Goal: Task Accomplishment & Management: Use online tool/utility

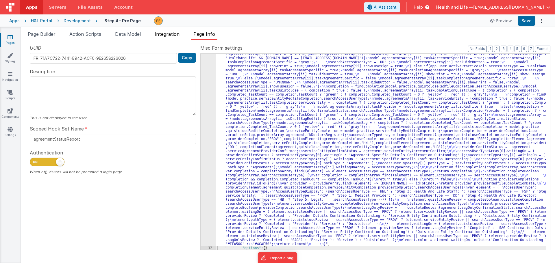
scroll to position [75, 0]
drag, startPoint x: 61, startPoint y: 17, endPoint x: 66, endPoint y: 20, distance: 5.7
click at [62, 18] on div "Apps H&L Portal Development Step 4 - Pre Page Preview Save" at bounding box center [277, 20] width 555 height 13
click at [66, 20] on div "Development" at bounding box center [77, 21] width 27 height 6
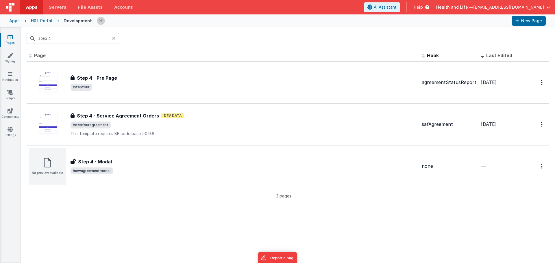
click at [114, 38] on icon at bounding box center [113, 38] width 3 height 5
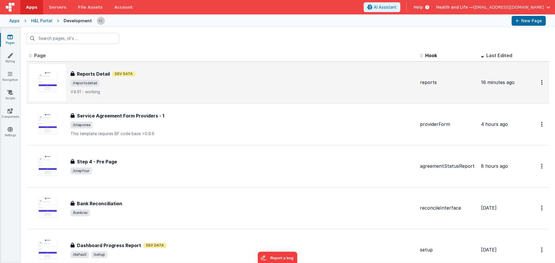
click at [204, 74] on div "Reports Detail Dev Data" at bounding box center [243, 74] width 345 height 7
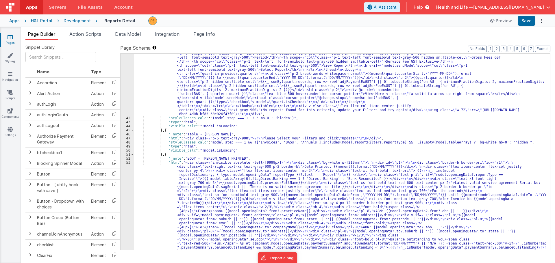
scroll to position [329, 0]
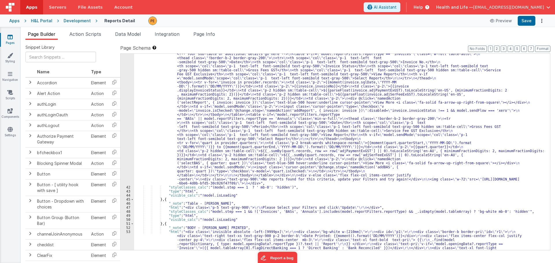
click at [130, 135] on div "41" at bounding box center [128, 74] width 14 height 223
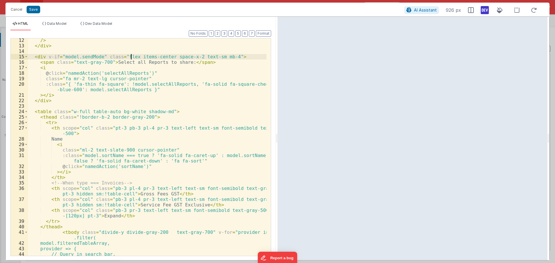
scroll to position [0, 0]
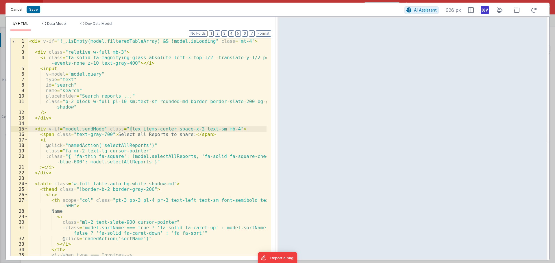
click at [18, 10] on button "Cancel" at bounding box center [16, 9] width 17 height 8
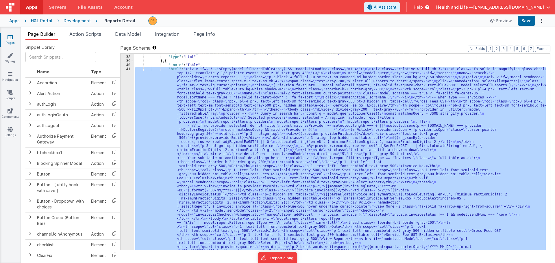
scroll to position [156, 0]
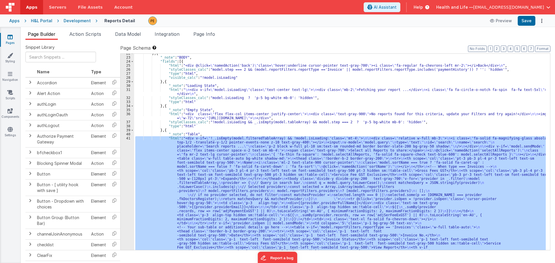
click at [165, 173] on div "} , { "_note" : "BODY" , "fields" : [{ "html" : "<div @click= \" namedAction('b…" at bounding box center [340, 152] width 412 height 197
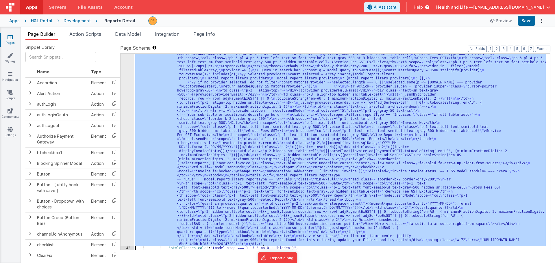
scroll to position [269, 0]
click at [128, 168] on div "41" at bounding box center [128, 135] width 14 height 223
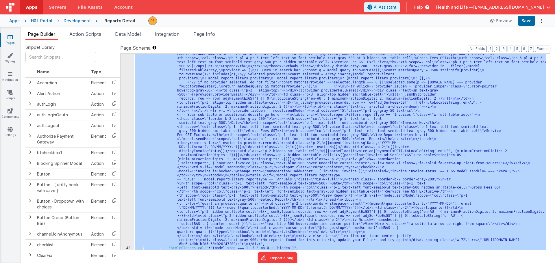
click at [124, 165] on div "41" at bounding box center [128, 135] width 14 height 223
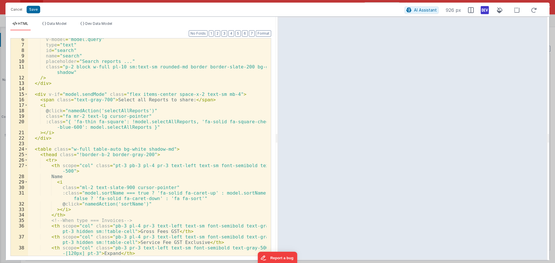
scroll to position [35, 0]
click at [21, 8] on button "Cancel" at bounding box center [16, 9] width 17 height 8
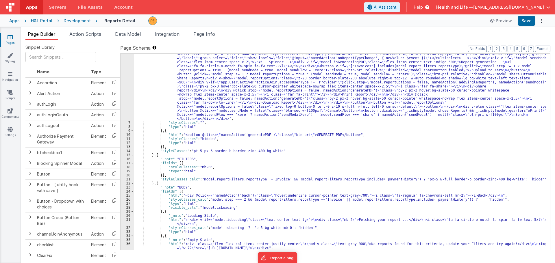
scroll to position [0, 0]
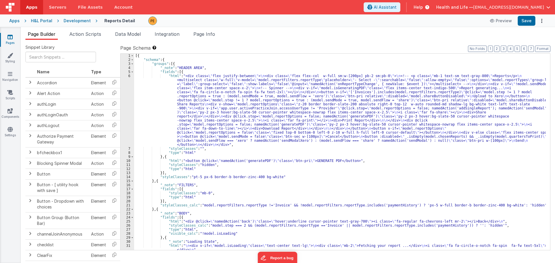
click at [155, 120] on div "[{ "schema" : { "groups" : [{ "_note" : "HEADER AREA" , "fields" : [{ "html" : …" at bounding box center [340, 156] width 412 height 205
click at [130, 107] on div "6" at bounding box center [128, 110] width 14 height 73
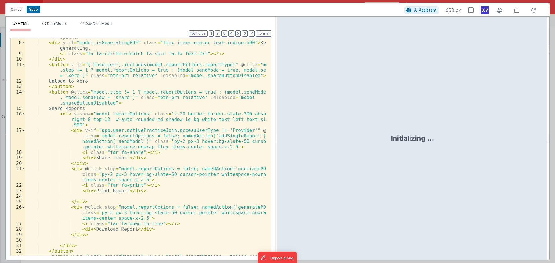
scroll to position [19, 0]
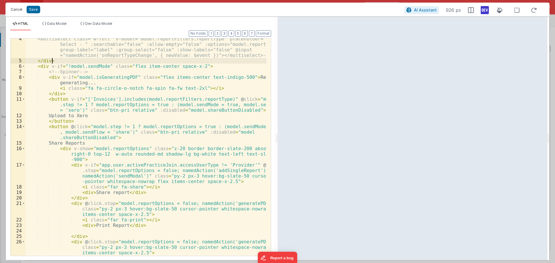
click at [21, 10] on button "Cancel" at bounding box center [16, 9] width 17 height 8
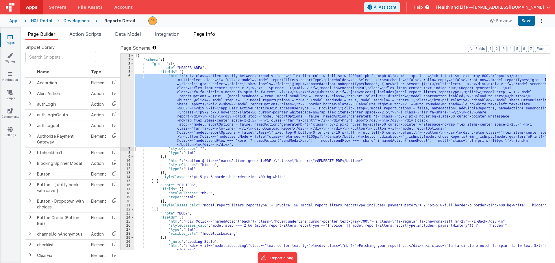
click at [198, 38] on li "Page Info" at bounding box center [204, 35] width 26 height 9
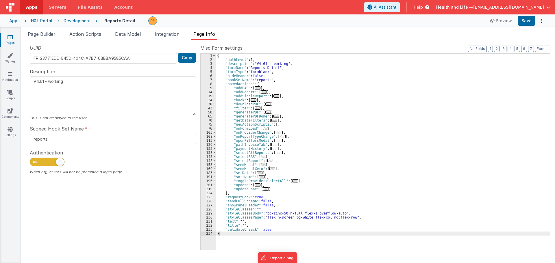
click at [214, 165] on span at bounding box center [214, 165] width 3 height 4
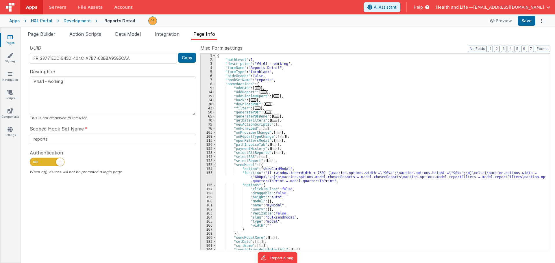
click at [214, 165] on span at bounding box center [214, 165] width 3 height 4
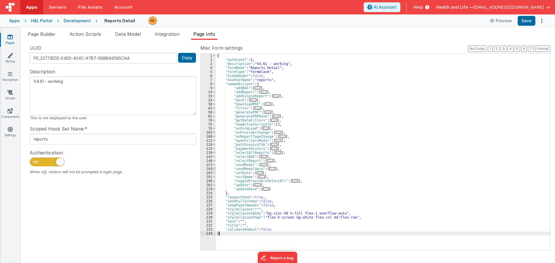
click at [214, 168] on span at bounding box center [214, 169] width 3 height 4
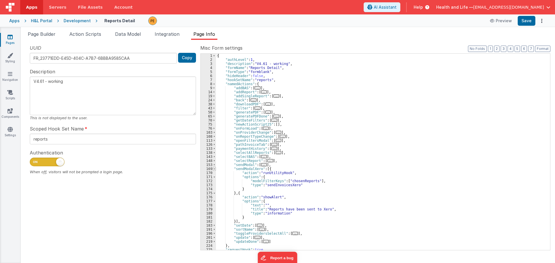
click at [215, 169] on span at bounding box center [214, 169] width 3 height 4
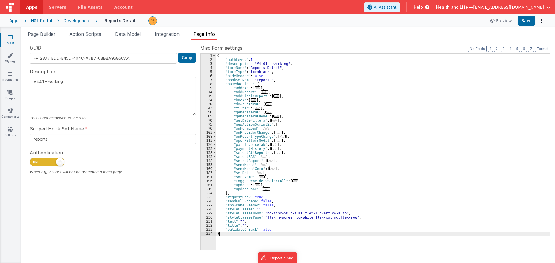
click at [215, 169] on span at bounding box center [214, 169] width 3 height 4
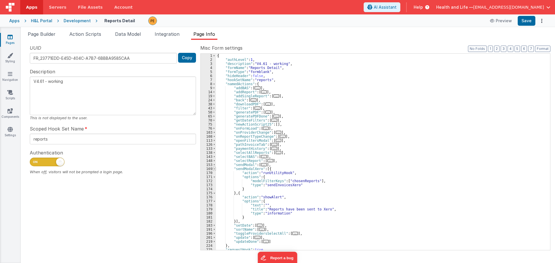
click at [215, 169] on span at bounding box center [214, 169] width 3 height 4
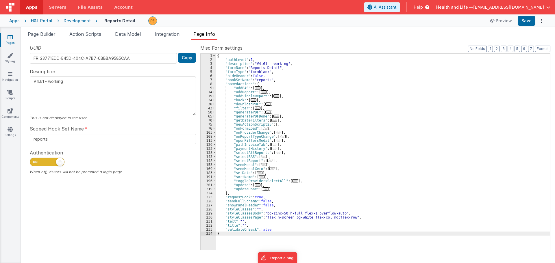
click at [66, 18] on div "Apps H&L Portal Development Reports Detail Preview Save" at bounding box center [277, 20] width 555 height 13
click at [70, 23] on div "Development" at bounding box center [77, 21] width 27 height 6
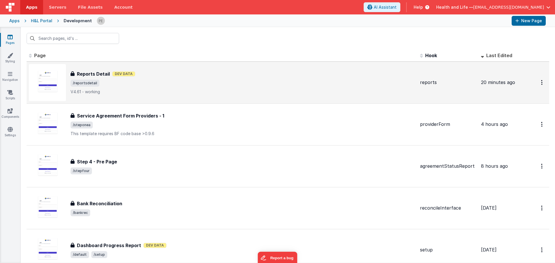
click at [301, 82] on span "/reportsdetail" at bounding box center [243, 83] width 345 height 7
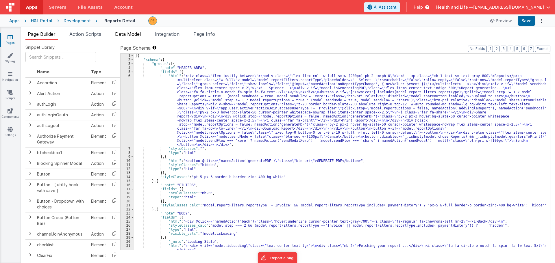
click at [139, 34] on span "Data Model" at bounding box center [128, 34] width 26 height 6
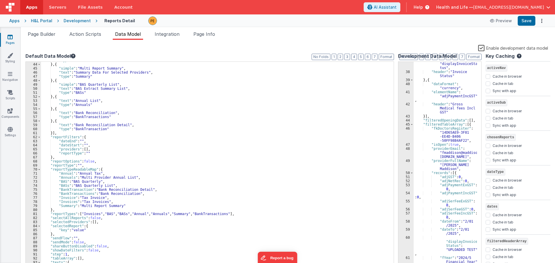
scroll to position [243, 0]
click at [481, 47] on label "Enable development data model" at bounding box center [513, 48] width 70 height 7
click at [0, 0] on input "Enable development data model" at bounding box center [0, 0] width 0 height 0
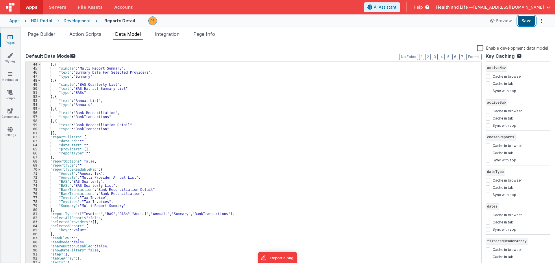
click at [524, 22] on button "Save" at bounding box center [527, 21] width 18 height 10
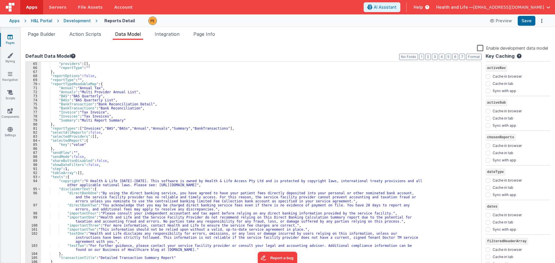
scroll to position [259, 0]
click at [45, 28] on div "Page Builder Action Scripts Data Model Integration Page Info Snippet Library Na…" at bounding box center [288, 145] width 534 height 236
click at [45, 30] on div "Page Builder Action Scripts Data Model Integration Page Info Snippet Library Na…" at bounding box center [288, 145] width 534 height 236
click at [46, 33] on span "Page Builder" at bounding box center [42, 34] width 28 height 6
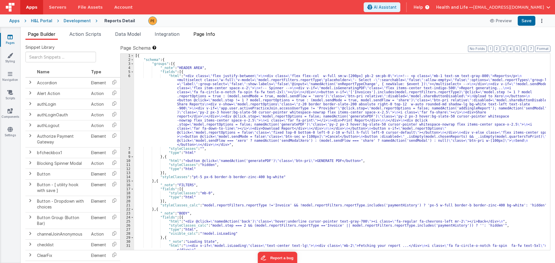
click at [207, 36] on span "Page Info" at bounding box center [204, 34] width 22 height 6
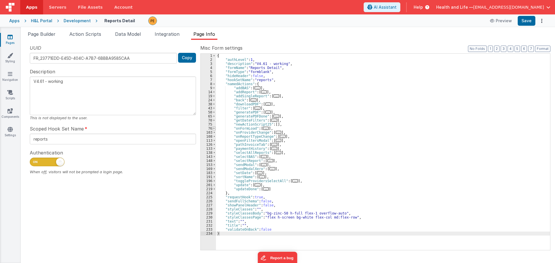
click at [213, 128] on span at bounding box center [213, 129] width 3 height 4
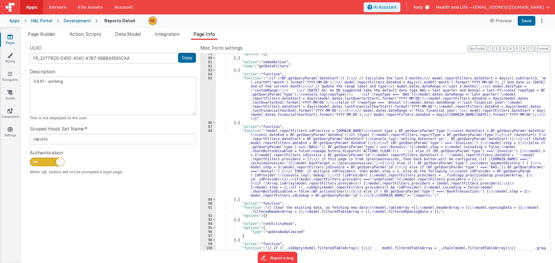
scroll to position [104, 0]
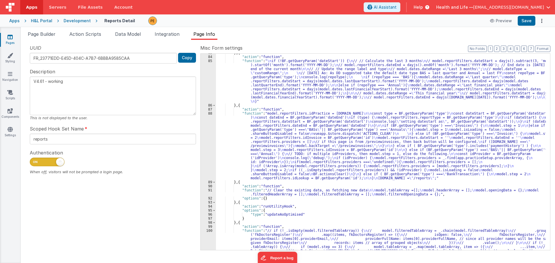
click at [218, 131] on div "} , { "action" : "function" , "function" : " \n if (!BF.getQueryParam('dateStar…" at bounding box center [381, 167] width 330 height 233
click at [204, 134] on div "88" at bounding box center [208, 146] width 15 height 69
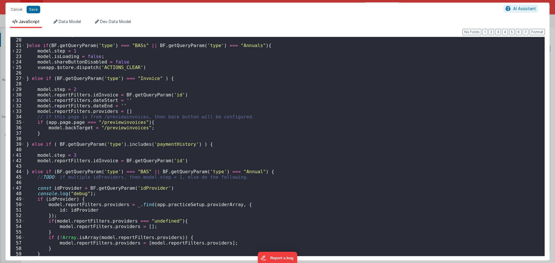
scroll to position [176, 0]
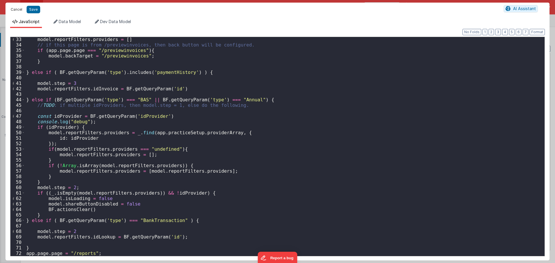
click at [15, 9] on button "Cancel" at bounding box center [16, 9] width 17 height 8
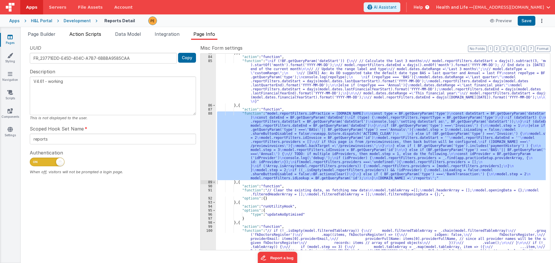
click at [87, 36] on span "Action Scripts" at bounding box center [85, 34] width 32 height 6
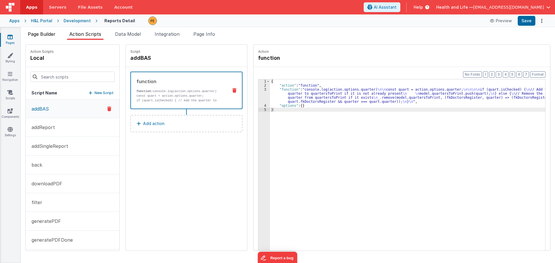
click at [53, 32] on span "Page Builder" at bounding box center [42, 34] width 28 height 6
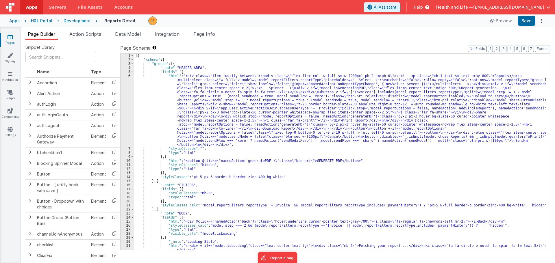
click at [167, 109] on div "[{ "schema" : { "groups" : [{ "_note" : "HEADER AREA" , "fields" : [{ "html" : …" at bounding box center [340, 156] width 412 height 205
click at [129, 113] on div "6" at bounding box center [128, 110] width 14 height 73
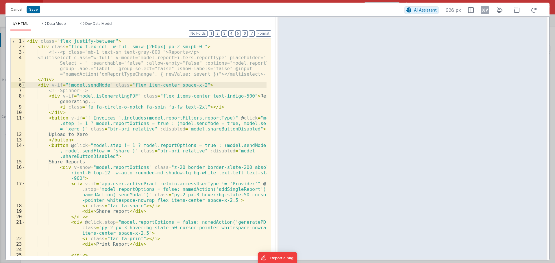
click at [24, 85] on span at bounding box center [23, 84] width 3 height 5
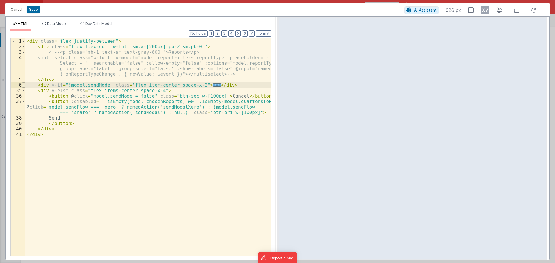
click at [24, 85] on span at bounding box center [23, 84] width 3 height 5
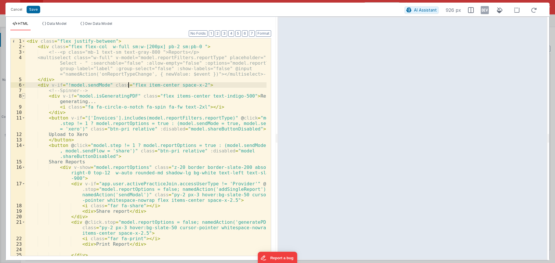
click at [24, 96] on span at bounding box center [23, 95] width 3 height 5
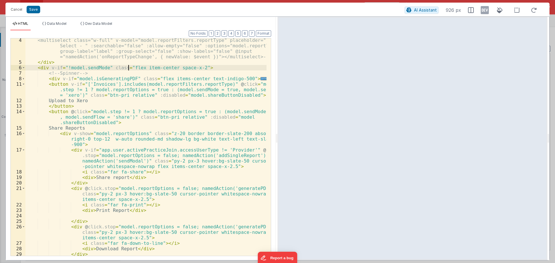
scroll to position [0, 0]
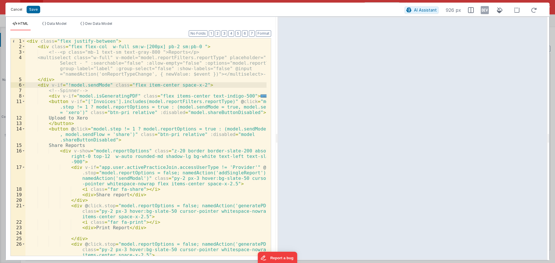
click at [13, 13] on button "Cancel" at bounding box center [16, 9] width 17 height 8
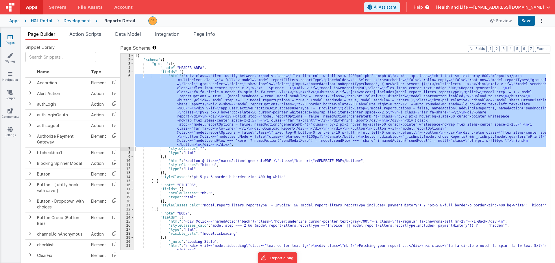
click at [202, 111] on div "[{ "schema" : { "groups" : [{ "_note" : "HEADER AREA" , "fields" : [{ "html" : …" at bounding box center [340, 152] width 412 height 197
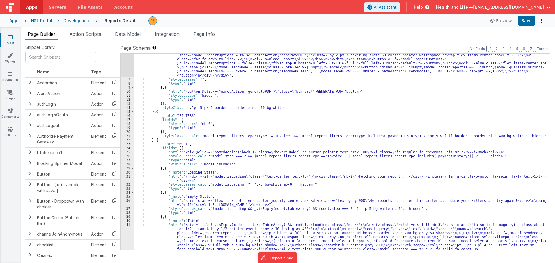
scroll to position [69, 0]
click at [133, 121] on span at bounding box center [132, 120] width 3 height 4
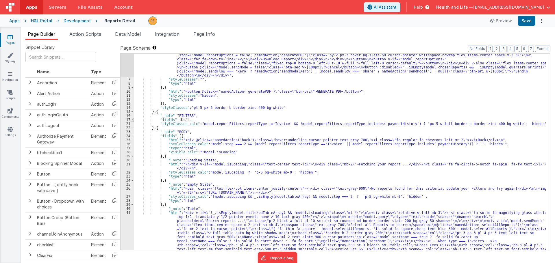
click at [133, 121] on span at bounding box center [132, 120] width 3 height 4
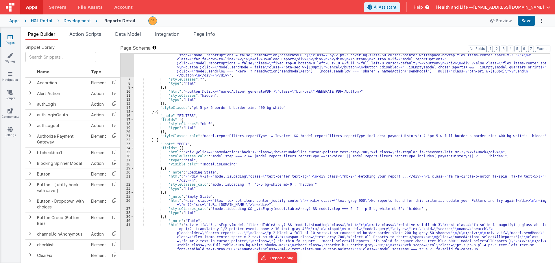
scroll to position [0, 0]
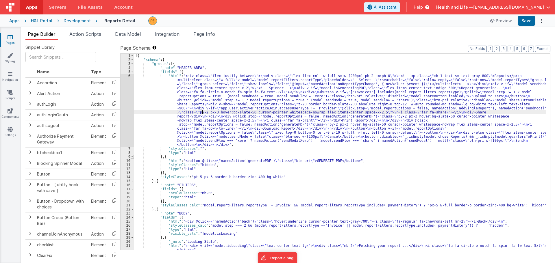
click at [131, 158] on span at bounding box center [132, 157] width 3 height 4
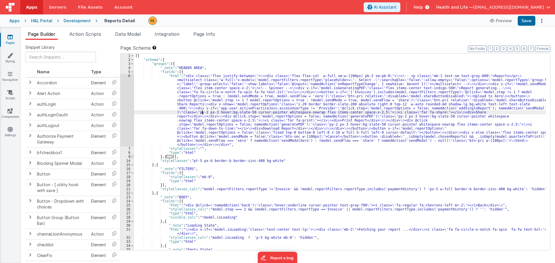
click at [131, 158] on span at bounding box center [132, 157] width 3 height 4
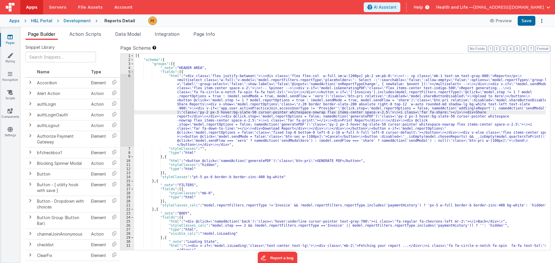
click at [132, 72] on span at bounding box center [132, 72] width 3 height 4
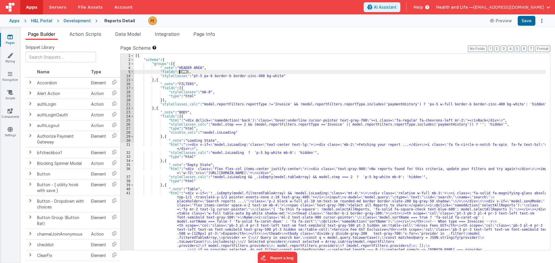
click at [132, 72] on span at bounding box center [132, 72] width 3 height 4
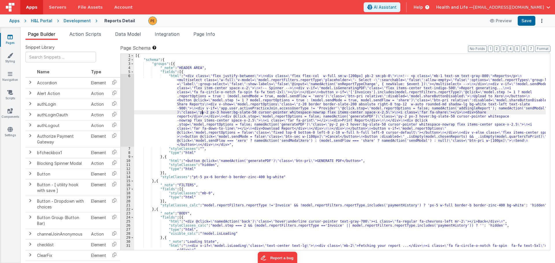
click at [139, 94] on div "[{ "schema" : { "groups" : [{ "_note" : "HEADER AREA" , "fields" : [{ "html" : …" at bounding box center [340, 156] width 412 height 205
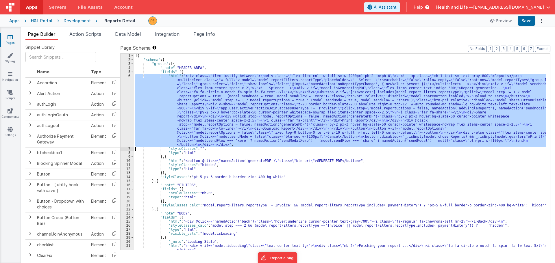
click at [125, 95] on div "6" at bounding box center [128, 110] width 14 height 73
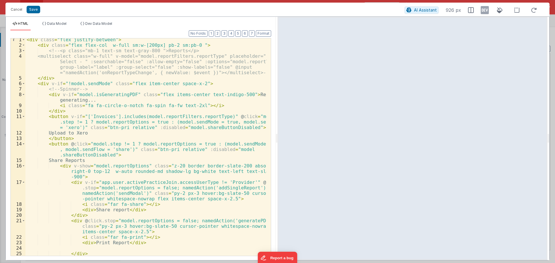
scroll to position [1, 0]
click at [20, 12] on button "Cancel" at bounding box center [16, 9] width 17 height 8
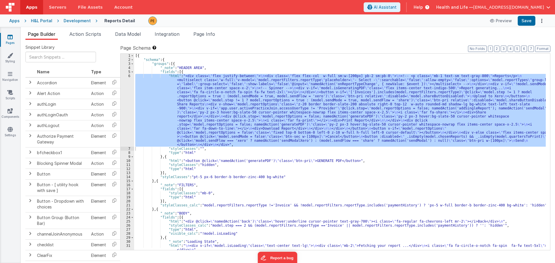
click at [276, 69] on div "[{ "schema" : { "groups" : [{ "_note" : "HEADER AREA" , "fields" : [{ "html" : …" at bounding box center [340, 156] width 412 height 205
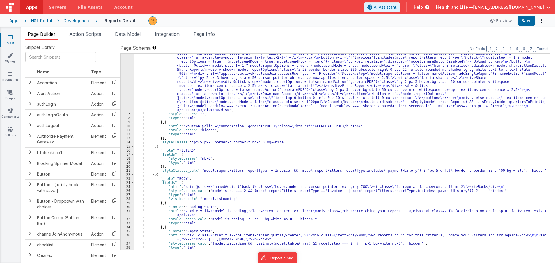
scroll to position [69, 0]
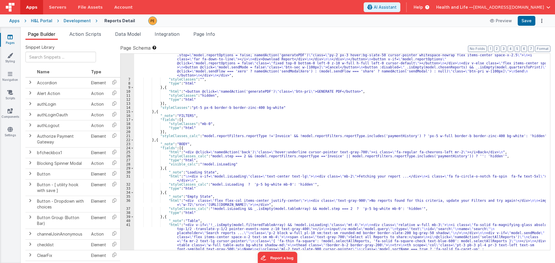
click at [69, 22] on div "Development" at bounding box center [77, 21] width 27 height 6
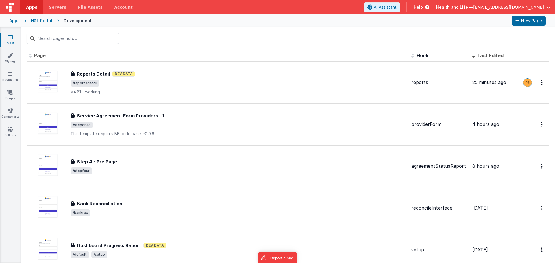
click at [36, 23] on div "H&L Portal" at bounding box center [41, 21] width 21 height 6
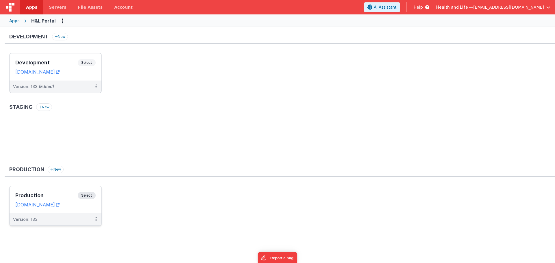
click at [87, 191] on div "Production Select URLs [DOMAIN_NAME]" at bounding box center [56, 199] width 92 height 27
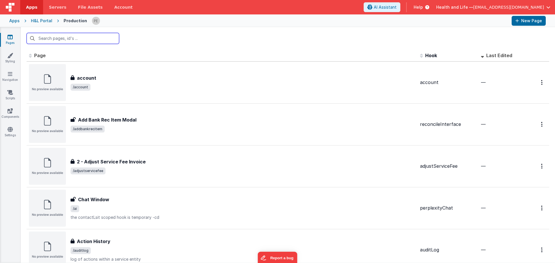
click at [107, 36] on input "text" at bounding box center [73, 38] width 92 height 11
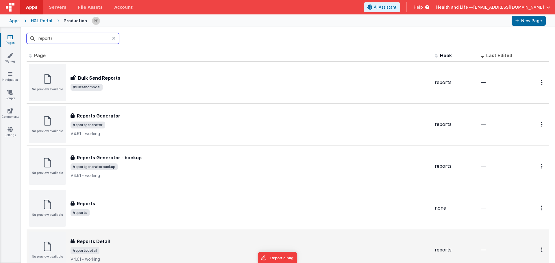
type input "reports"
click at [134, 244] on div "Reports Detail" at bounding box center [251, 241] width 360 height 7
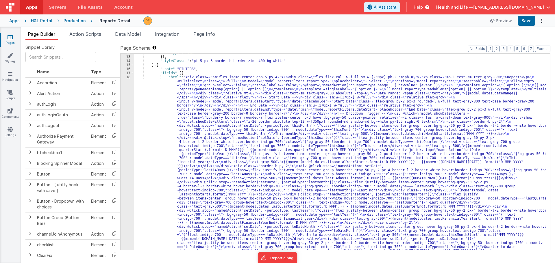
scroll to position [121, 0]
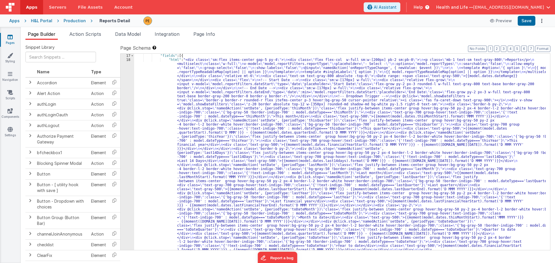
click at [132, 109] on div "18" at bounding box center [128, 177] width 14 height 239
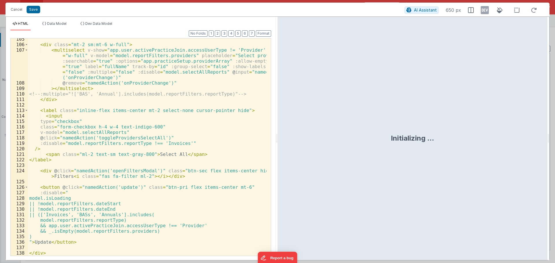
scroll to position [1062, 0]
click at [22, 9] on button "Cancel" at bounding box center [16, 9] width 17 height 8
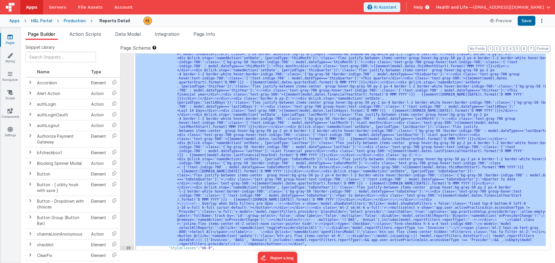
click at [66, 19] on div "Production" at bounding box center [75, 21] width 22 height 6
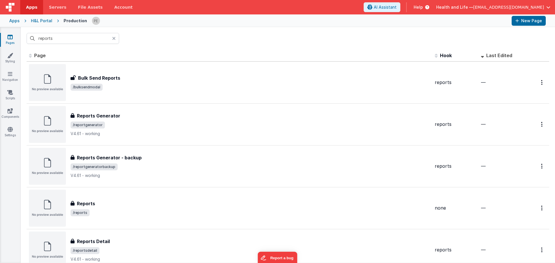
click at [114, 40] on icon at bounding box center [113, 38] width 3 height 5
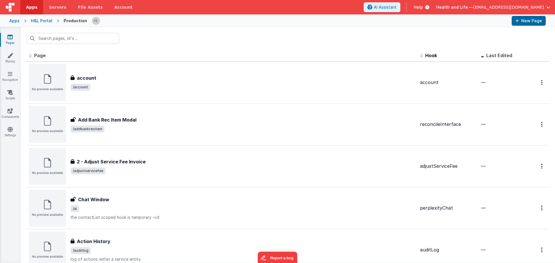
click at [38, 22] on div "H&L Portal" at bounding box center [41, 21] width 21 height 6
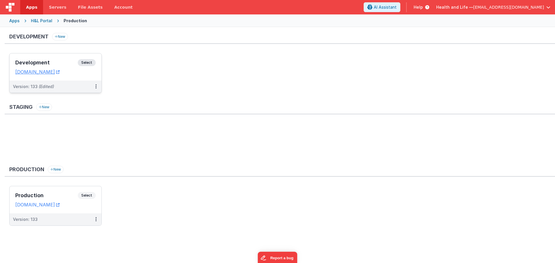
click at [88, 63] on span "Select" at bounding box center [87, 62] width 18 height 7
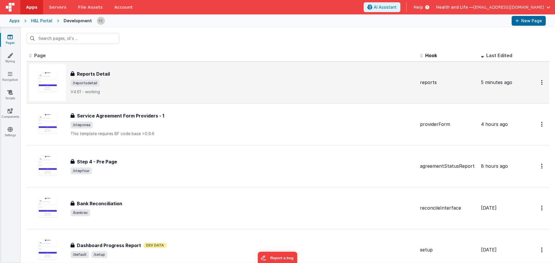
click at [147, 76] on div "Reports Detail" at bounding box center [243, 74] width 345 height 7
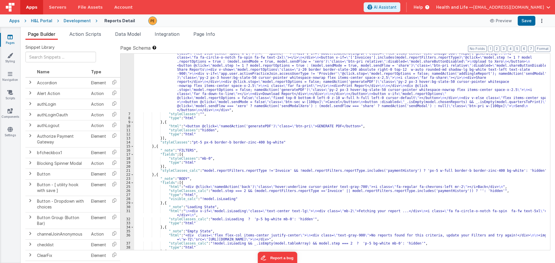
scroll to position [35, 0]
click at [87, 18] on div "Development" at bounding box center [77, 21] width 27 height 6
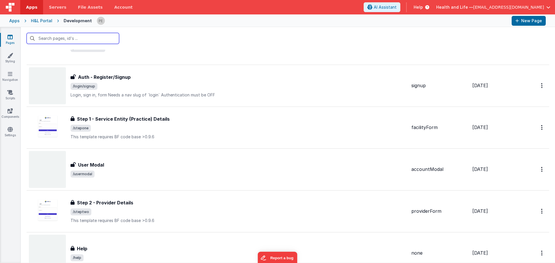
scroll to position [578, 0]
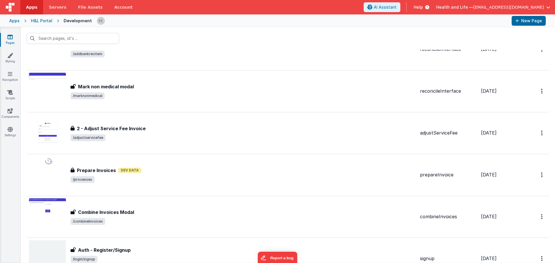
click at [46, 19] on div "H&L Portal" at bounding box center [41, 21] width 21 height 6
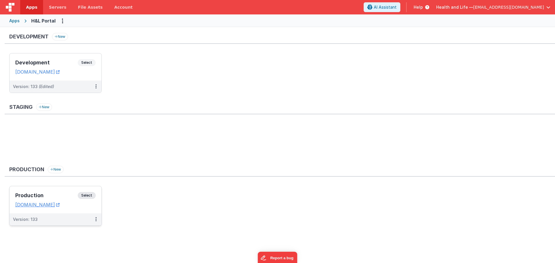
click at [82, 194] on span "Select" at bounding box center [87, 195] width 18 height 7
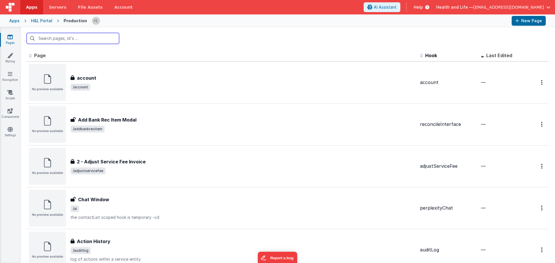
click at [89, 42] on input "text" at bounding box center [73, 38] width 92 height 11
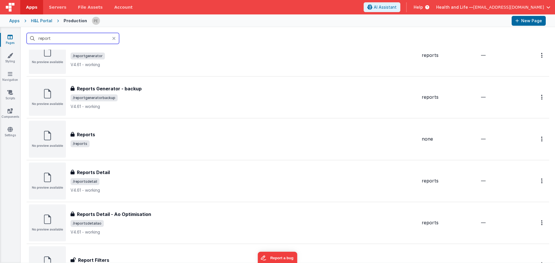
scroll to position [145, 0]
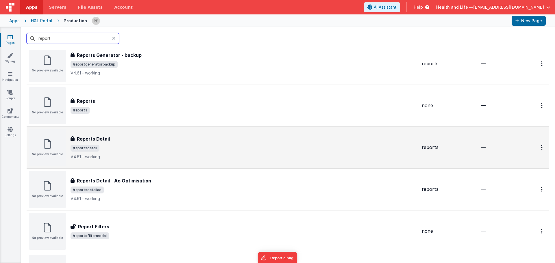
type input "report"
click at [138, 141] on div "Reports Detail" at bounding box center [244, 139] width 347 height 7
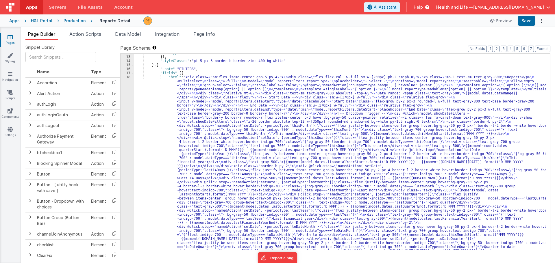
scroll to position [69, 0]
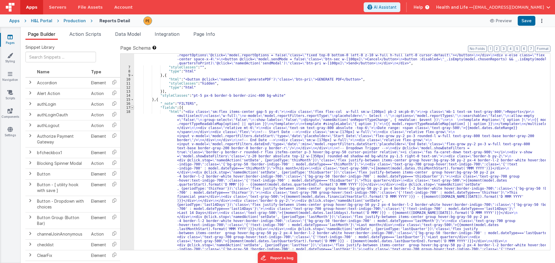
click at [133, 106] on span at bounding box center [132, 108] width 3 height 4
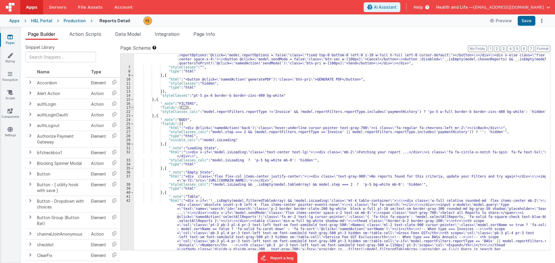
click at [133, 106] on span at bounding box center [132, 108] width 3 height 4
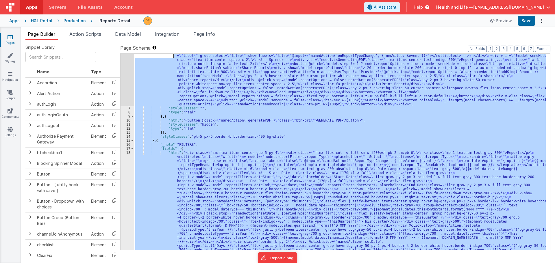
scroll to position [4, 0]
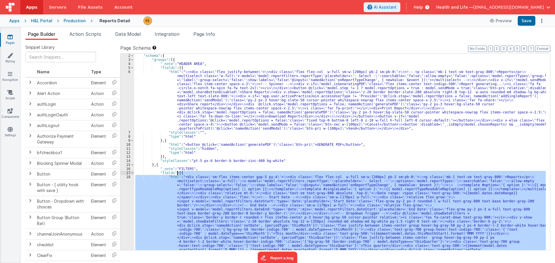
drag, startPoint x: 162, startPoint y: 151, endPoint x: 177, endPoint y: 173, distance: 27.0
click at [86, 23] on icon at bounding box center [89, 21] width 7 height 6
click at [79, 23] on div "Production" at bounding box center [75, 21] width 22 height 6
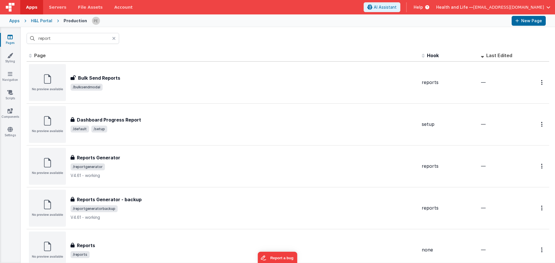
click at [114, 39] on icon at bounding box center [113, 38] width 3 height 5
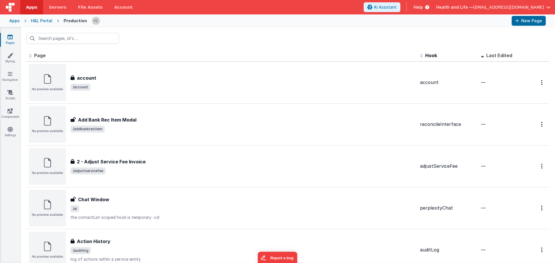
click at [47, 22] on div "H&L Portal" at bounding box center [41, 21] width 21 height 6
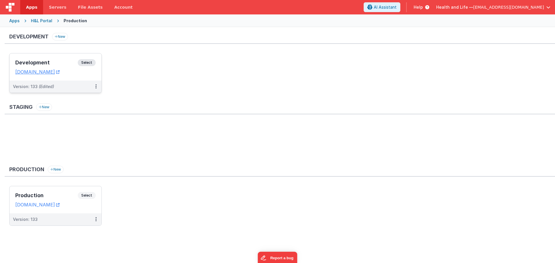
click at [89, 63] on span "Select" at bounding box center [87, 62] width 18 height 7
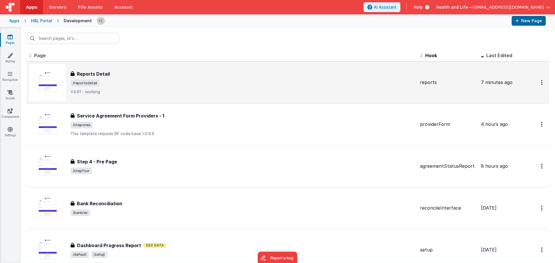
click at [131, 76] on div "Reports Detail" at bounding box center [243, 74] width 345 height 7
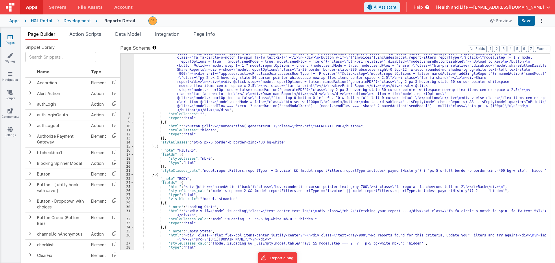
scroll to position [52, 0]
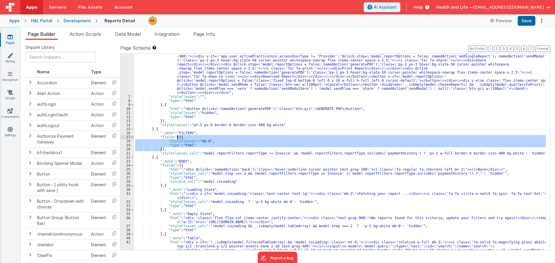
drag, startPoint x: 162, startPoint y: 149, endPoint x: 178, endPoint y: 137, distance: 20.2
click at [178, 137] on div ""html" : "<div class= \" flex justify-between \" > \n <div class= \" flex flex-…" at bounding box center [340, 268] width 412 height 492
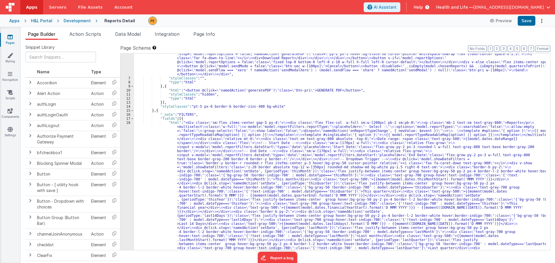
scroll to position [1, 0]
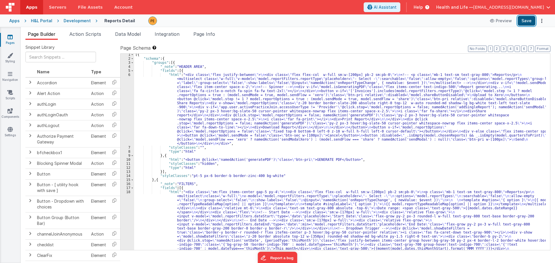
click at [527, 21] on button "Save" at bounding box center [527, 21] width 18 height 10
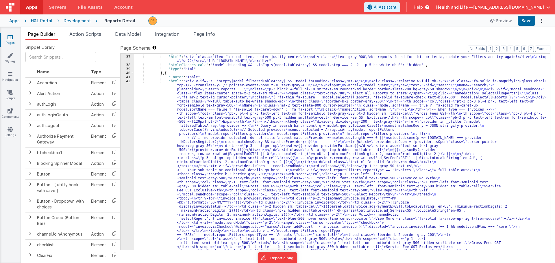
scroll to position [469, 0]
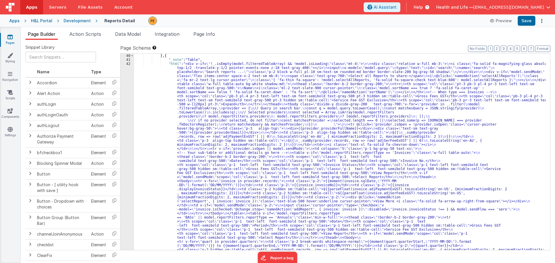
click at [163, 139] on div "} , { "_note" : "Table" , "html" : "<div v-if= \" !_.isEmpty(model.filteredTabl…" at bounding box center [340, 265] width 412 height 423
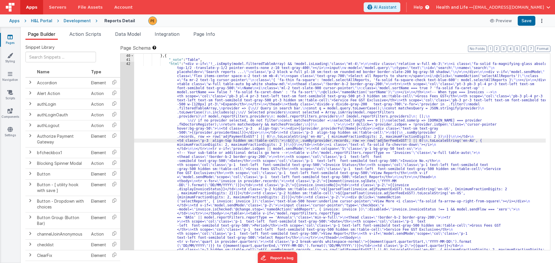
click at [126, 141] on div "40 41 42" at bounding box center [128, 265] width 14 height 423
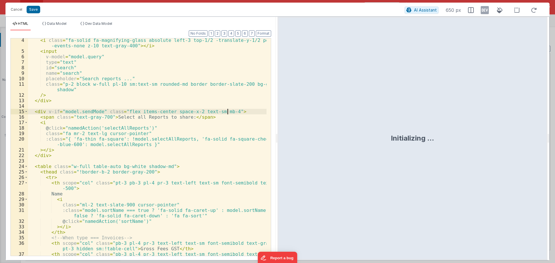
scroll to position [17, 0]
click at [112, 129] on div "< i class = "fa-solid fa-magnifying-glass absolute left-3 top-1/2 -translate-y-…" at bounding box center [147, 158] width 238 height 240
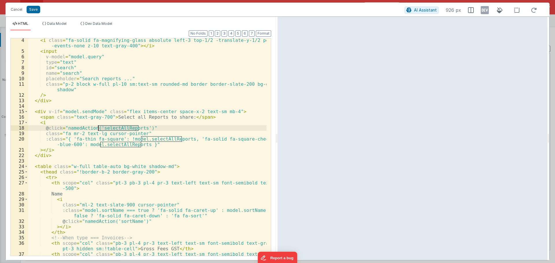
click at [112, 129] on div "< i class = "fa-solid fa-magnifying-glass absolute left-3 top-1/2 -translate-y-…" at bounding box center [147, 158] width 238 height 240
click at [165, 126] on div "< i class = "fa-solid fa-magnifying-glass absolute left-3 top-1/2 -translate-y-…" at bounding box center [147, 158] width 238 height 240
click at [21, 8] on button "Cancel" at bounding box center [16, 9] width 17 height 8
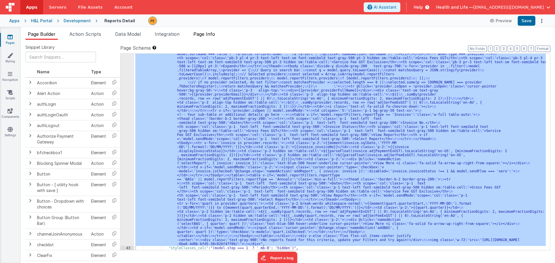
click at [196, 36] on span "Page Info" at bounding box center [204, 34] width 22 height 6
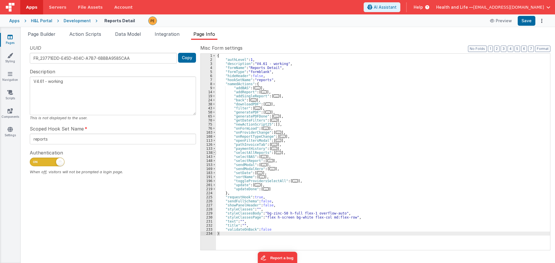
click at [214, 154] on span at bounding box center [214, 153] width 3 height 4
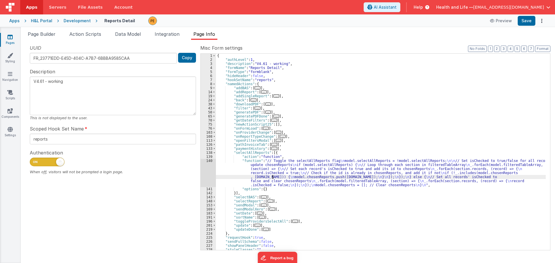
click at [273, 177] on div "{ "authLevel" : 1 , "description" : "V4.61 - working" , "formName" : "Reports D…" at bounding box center [381, 156] width 330 height 205
click at [210, 171] on div "140" at bounding box center [208, 173] width 15 height 28
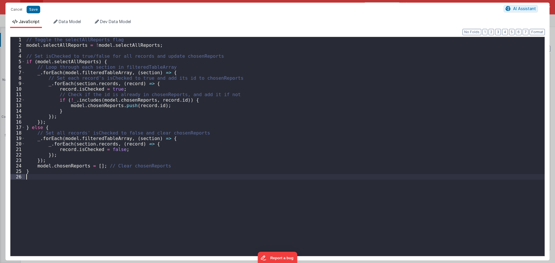
click at [210, 171] on div "// Toggle the selectAllReports flag model . selectAllReports = ! model . select…" at bounding box center [284, 152] width 519 height 230
click at [93, 74] on div "// Toggle the selectAllReports flag model . selectAllReports = ! model . select…" at bounding box center [284, 152] width 519 height 230
click at [99, 84] on div "// Toggle the selectAllReports flag model . selectAllReports = ! model . select…" at bounding box center [284, 152] width 519 height 230
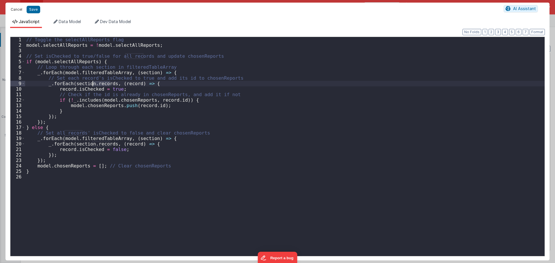
click at [14, 10] on button "Cancel" at bounding box center [16, 9] width 17 height 8
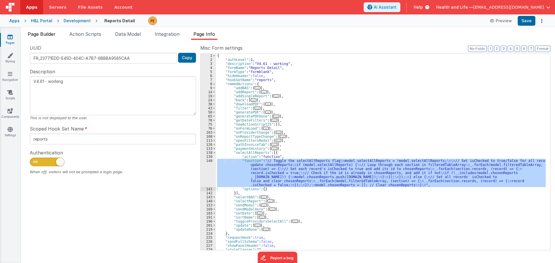
click at [46, 34] on span "Page Builder" at bounding box center [42, 34] width 28 height 6
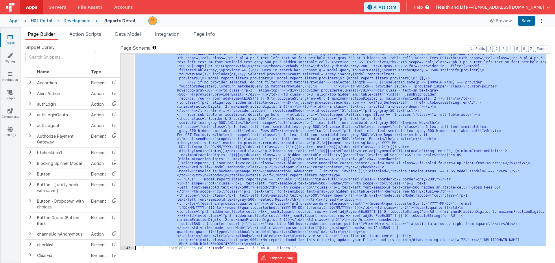
click at [175, 136] on div ""html" : "<div v-if= \" !_.isEmpty(model.filteredTableArray) && !model.isLoadin…" at bounding box center [340, 152] width 412 height 197
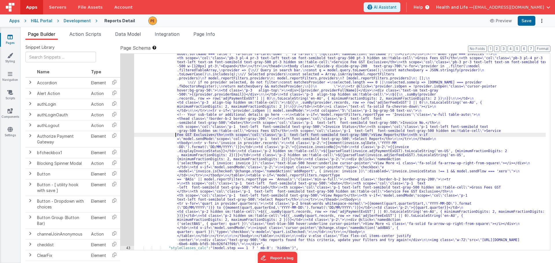
click at [156, 131] on div ""html" : "<div v-if= \" !_.isEmpty(model.filteredTableArray) && !model.isLoadin…" at bounding box center [340, 235] width 412 height 423
click at [131, 131] on div "42" at bounding box center [128, 135] width 14 height 223
click at [122, 129] on div "42" at bounding box center [128, 135] width 14 height 223
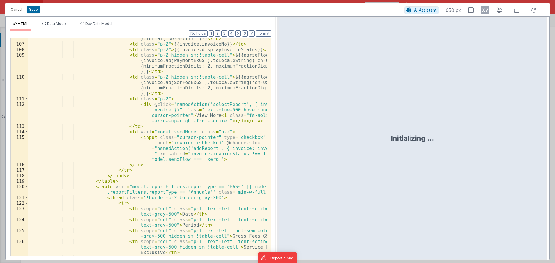
scroll to position [694, 0]
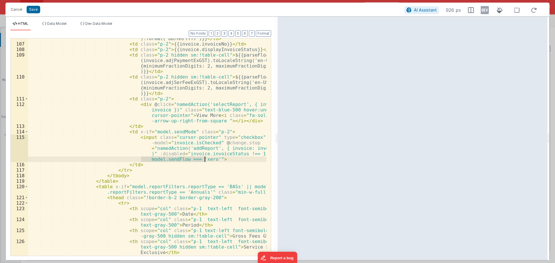
drag, startPoint x: 141, startPoint y: 160, endPoint x: 204, endPoint y: 160, distance: 63.6
click at [204, 160] on div "< td class = "p-2" > {{moment(invoice.sqlDate, "YYYY-MM-DD" ).format("DD/MM/YYY…" at bounding box center [147, 150] width 238 height 240
click at [215, 160] on div "< td class = "p-2" > {{moment(invoice.sqlDate, "YYYY-MM-DD" ).format("DD/MM/YYY…" at bounding box center [147, 150] width 238 height 240
click at [18, 10] on button "Cancel" at bounding box center [16, 9] width 17 height 8
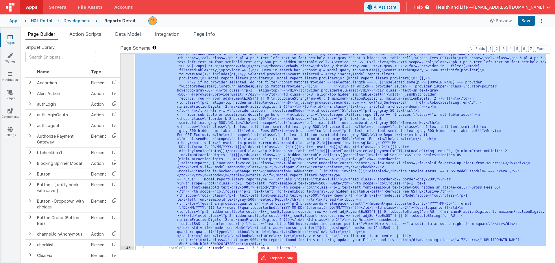
click at [346, 105] on div ""html" : "<div v-if= \" !_.isEmpty(model.filteredTableArray) && !model.isLoadin…" at bounding box center [340, 152] width 412 height 197
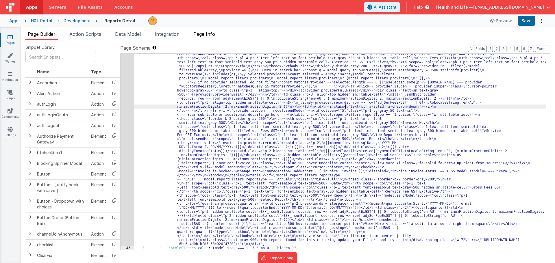
click at [197, 36] on span "Page Info" at bounding box center [204, 34] width 22 height 6
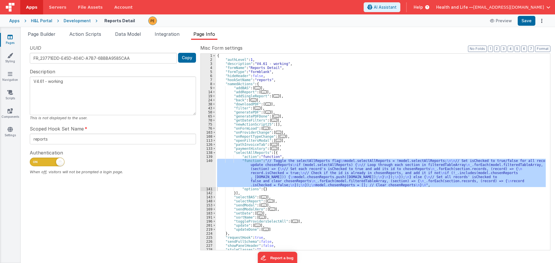
click at [263, 171] on div "{ "authLevel" : 1 , "description" : "V4.61 - working" , "formName" : "Reports D…" at bounding box center [381, 152] width 330 height 197
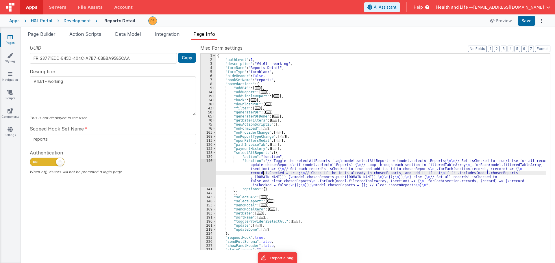
click at [207, 169] on div "140" at bounding box center [208, 173] width 15 height 28
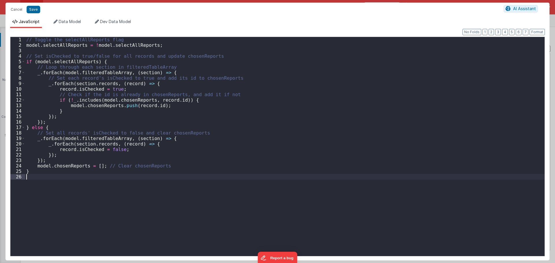
click at [207, 169] on div "// Toggle the selectAllReports flag model . selectAllReports = ! model . select…" at bounding box center [284, 152] width 519 height 230
click at [177, 100] on div "// Toggle the selectAllReports flag model . selectAllReports = ! model . select…" at bounding box center [284, 152] width 519 height 230
click at [226, 99] on div "// Toggle the selectAllReports flag model . selectAllReports = ! model . select…" at bounding box center [284, 152] width 519 height 230
click at [251, 101] on div "// Toggle the selectAllReports flag model . selectAllReports = ! model . select…" at bounding box center [284, 152] width 519 height 230
click at [187, 100] on div "// Toggle the selectAllReports flag model . selectAllReports = ! model . select…" at bounding box center [284, 152] width 519 height 230
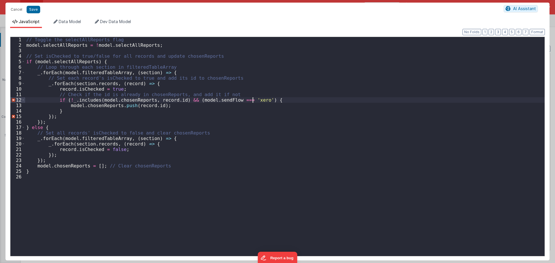
click at [252, 100] on div "// Toggle the selectAllReports flag model . selectAllReports = ! model . select…" at bounding box center [284, 152] width 519 height 230
click at [228, 100] on div "// Toggle the selectAllReports flag model . selectAllReports = ! model . select…" at bounding box center [284, 152] width 519 height 230
click at [251, 100] on div "// Toggle the selectAllReports flag model . selectAllReports = ! model . select…" at bounding box center [284, 152] width 519 height 230
click at [252, 100] on div "// Toggle the selectAllReports flag model . selectAllReports = ! model . select…" at bounding box center [284, 152] width 519 height 230
click at [190, 101] on div "// Toggle the selectAllReports flag model . selectAllReports = ! model . select…" at bounding box center [284, 152] width 519 height 230
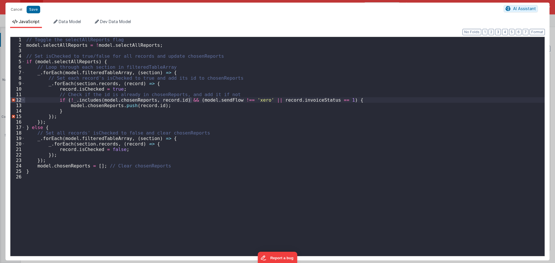
click at [329, 101] on div "// Toggle the selectAllReports flag model . selectAllReports = ! model . select…" at bounding box center [284, 152] width 519 height 230
click at [338, 141] on div "// Toggle the selectAllReports flag model . selectAllReports = ! model . select…" at bounding box center [284, 152] width 519 height 230
drag, startPoint x: 178, startPoint y: 101, endPoint x: 329, endPoint y: 99, distance: 150.3
click at [329, 99] on div "// Toggle the selectAllReports flag model . selectAllReports = ! model . select…" at bounding box center [284, 152] width 519 height 230
click at [75, 91] on div "// Toggle the selectAllReports flag model . selectAllReports = ! model . select…" at bounding box center [284, 152] width 519 height 230
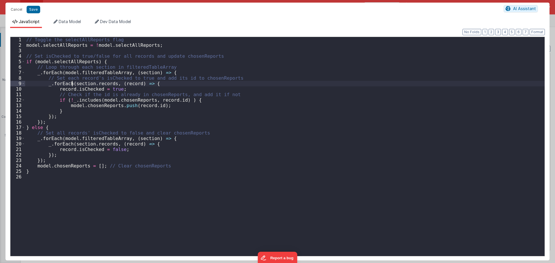
click at [73, 85] on div "// Toggle the selectAllReports flag model . selectAllReports = ! model . select…" at bounding box center [284, 152] width 519 height 230
click at [118, 88] on div "// Toggle the selectAllReports flag model . selectAllReports = ! model . select…" at bounding box center [284, 152] width 519 height 230
click at [153, 83] on div "// Toggle the selectAllReports flag model . selectAllReports = ! model . select…" at bounding box center [284, 152] width 519 height 230
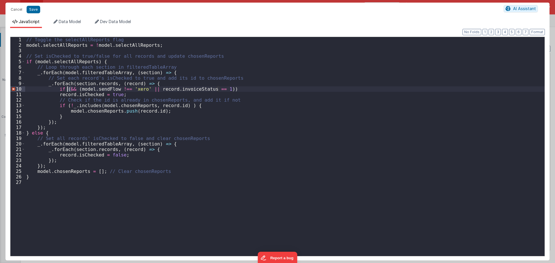
drag, startPoint x: 73, startPoint y: 89, endPoint x: 67, endPoint y: 89, distance: 5.5
click at [67, 89] on div "// Toggle the selectAllReports flag model . selectAllReports = ! model . select…" at bounding box center [284, 152] width 519 height 230
click at [209, 88] on div "// Toggle the selectAllReports flag model . selectAllReports = ! model . select…" at bounding box center [284, 152] width 519 height 230
click at [69, 89] on div "// Toggle the selectAllReports flag model . selectAllReports = ! model . select…" at bounding box center [284, 152] width 519 height 230
drag, startPoint x: 108, startPoint y: 88, endPoint x: 129, endPoint y: 89, distance: 21.4
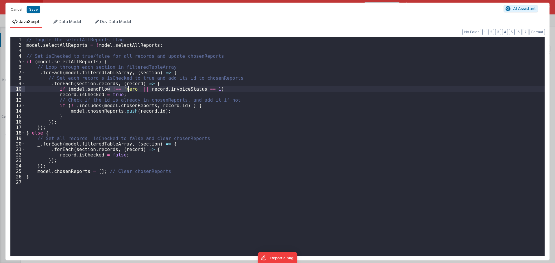
click at [129, 89] on div "// Toggle the selectAllReports flag model . selectAllReports = ! model . select…" at bounding box center [284, 152] width 519 height 230
click at [130, 89] on div "// Toggle the selectAllReports flag model . selectAllReports = ! model . select…" at bounding box center [284, 152] width 519 height 230
click at [218, 88] on div "// Toggle the selectAllReports flag model . selectAllReports = ! model . select…" at bounding box center [284, 152] width 519 height 230
click at [80, 125] on div "// Toggle the selectAllReports flag model . selectAllReports = ! model . select…" at bounding box center [284, 152] width 519 height 230
click at [77, 128] on div "// Toggle the selectAllReports flag model . selectAllReports = ! model . select…" at bounding box center [284, 152] width 519 height 230
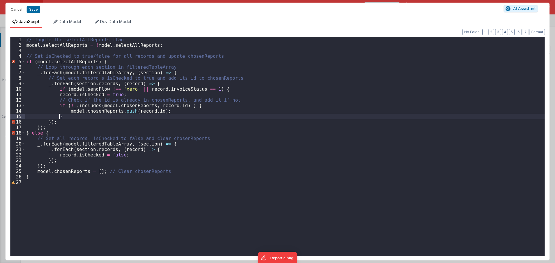
click at [61, 116] on div "// Toggle the selectAllReports flag model . selectAllReports = ! model . select…" at bounding box center [284, 152] width 519 height 230
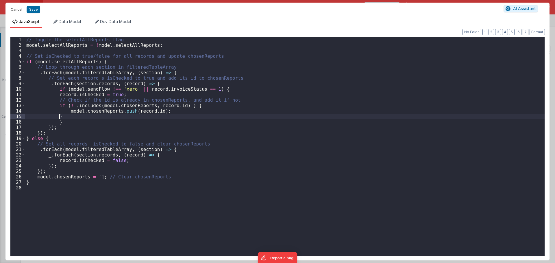
click at [34, 118] on div "// Toggle the selectAllReports flag model . selectAllReports = ! model . select…" at bounding box center [284, 152] width 519 height 230
click at [35, 112] on div "// Toggle the selectAllReports flag model . selectAllReports = ! model . select…" at bounding box center [284, 152] width 519 height 230
click at [34, 106] on div "// Toggle the selectAllReports flag model . selectAllReports = ! model . select…" at bounding box center [284, 152] width 519 height 230
click at [35, 99] on div "// Toggle the selectAllReports flag model . selectAllReports = ! model . select…" at bounding box center [284, 152] width 519 height 230
click at [34, 94] on div "// Toggle the selectAllReports flag model . selectAllReports = ! model . select…" at bounding box center [284, 152] width 519 height 230
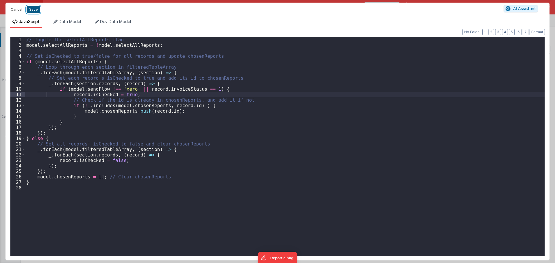
click at [37, 9] on button "Save" at bounding box center [34, 10] width 14 height 8
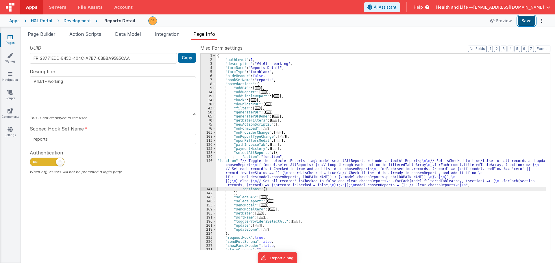
click at [519, 20] on button "Save" at bounding box center [527, 21] width 18 height 10
click at [44, 33] on span "Page Builder" at bounding box center [42, 34] width 28 height 6
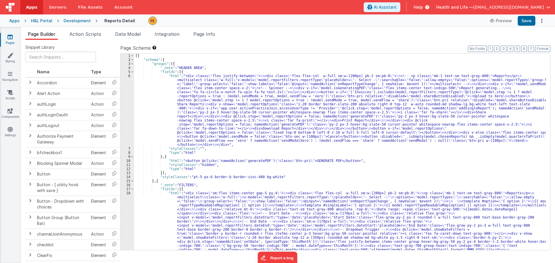
scroll to position [0, 0]
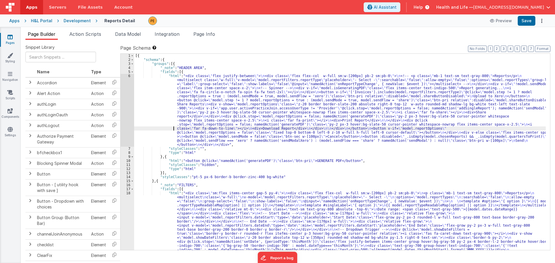
click at [125, 120] on div "6" at bounding box center [128, 110] width 14 height 73
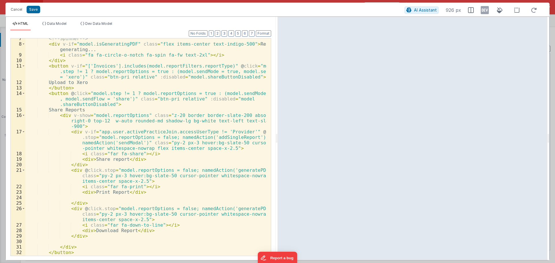
scroll to position [123, 0]
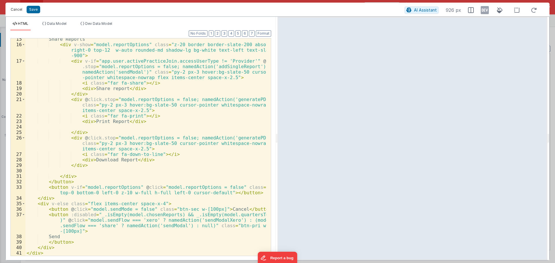
click at [12, 9] on button "Cancel" at bounding box center [16, 9] width 17 height 8
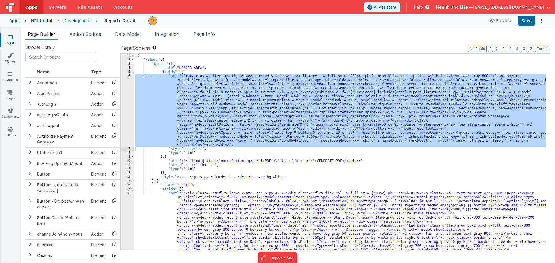
click at [226, 145] on div "[{ "schema" : { "groups" : [{ "_note" : "HEADER AREA" , "fields" : [{ "html" : …" at bounding box center [340, 152] width 412 height 197
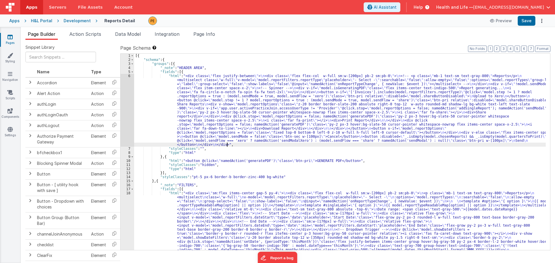
scroll to position [121, 0]
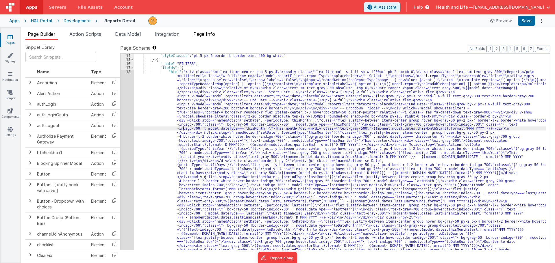
click at [210, 33] on span "Page Info" at bounding box center [204, 34] width 22 height 6
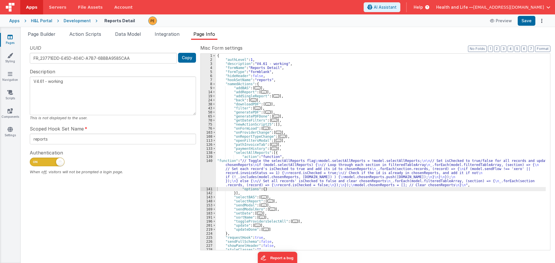
click at [222, 171] on div "{ "authLevel" : 1 , "description" : "V4.61 - working" , "formName" : "Reports D…" at bounding box center [381, 156] width 330 height 205
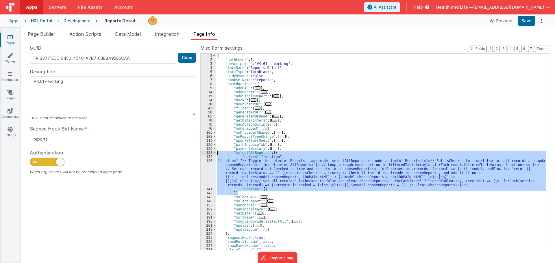
drag, startPoint x: 240, startPoint y: 193, endPoint x: 216, endPoint y: 154, distance: 45.8
click at [216, 154] on div "1 2 3 4 5 6 7 8 9 14 19 24 38 43 50 65 70 75 76 103 108 113 126 133 138 139 140…" at bounding box center [375, 151] width 350 height 197
click at [295, 149] on div "{ "authLevel" : 1 , "description" : "V4.61 - working" , "formName" : "Reports D…" at bounding box center [381, 156] width 330 height 205
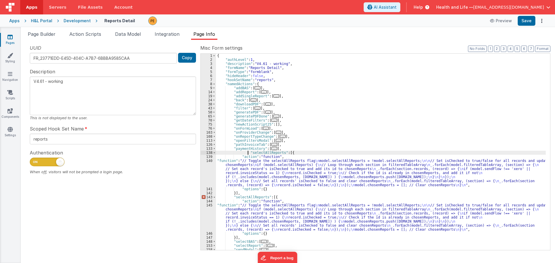
click at [247, 153] on div "{ "authLevel" : 1 , "description" : "V4.61 - working" , "formName" : "Reports D…" at bounding box center [381, 156] width 330 height 205
click at [251, 153] on div "{ "authLevel" : 1 , "description" : "V4.61 - working" , "formName" : "Reports D…" at bounding box center [381, 156] width 330 height 205
click at [240, 153] on div "{ "authLevel" : 1 , "description" : "V4.61 - working" , "formName" : "Reports D…" at bounding box center [381, 156] width 330 height 205
drag, startPoint x: 234, startPoint y: 153, endPoint x: 265, endPoint y: 153, distance: 30.3
click at [265, 153] on div "{ "authLevel" : 1 , "description" : "V4.61 - working" , "formName" : "Reports D…" at bounding box center [381, 156] width 330 height 205
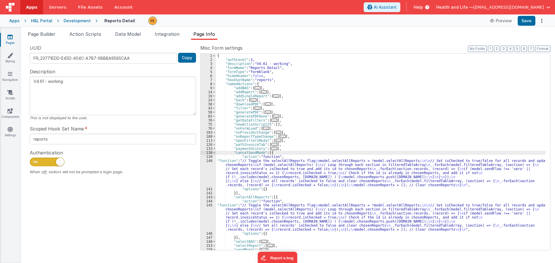
click at [253, 175] on div "{ "authLevel" : 1 , "description" : "V4.61 - working" , "formName" : "Reports D…" at bounding box center [381, 156] width 330 height 205
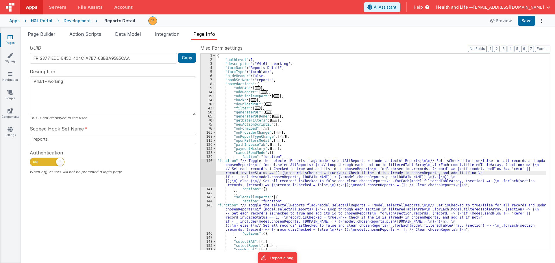
click at [206, 171] on div "140" at bounding box center [208, 173] width 15 height 28
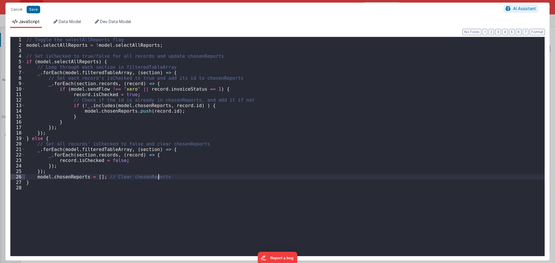
click at [206, 171] on div "// Toggle the selectAllReports flag model . selectAllReports = ! model . select…" at bounding box center [284, 152] width 519 height 230
drag, startPoint x: 90, startPoint y: 44, endPoint x: 147, endPoint y: 46, distance: 57.5
click at [147, 46] on div "// Toggle the selectAllReports flag model . selectAllReports = ! model . select…" at bounding box center [284, 152] width 519 height 230
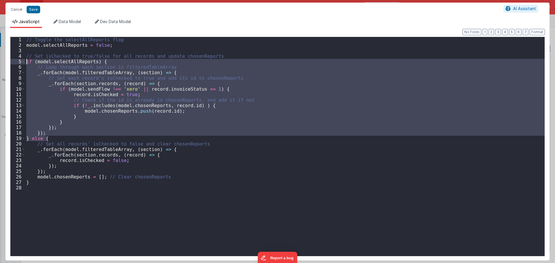
drag, startPoint x: 53, startPoint y: 138, endPoint x: 7, endPoint y: 62, distance: 88.8
click at [7, 62] on div "Format 7 6 5 4 3 2 1 No Folds 1 2 3 4 5 6 7 8 9 10 11 12 13 14 15 16 17 18 19 2…" at bounding box center [277, 144] width 544 height 233
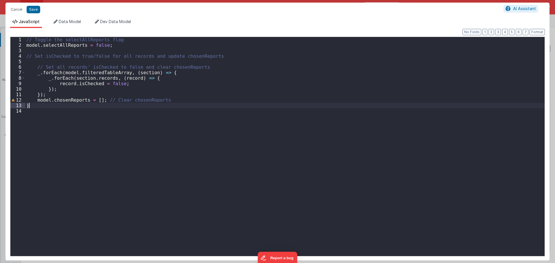
drag, startPoint x: 32, startPoint y: 105, endPoint x: 25, endPoint y: 105, distance: 6.9
click at [25, 105] on div "1 2 3 4 5 6 7 8 9 10 11 12 13 14 // Toggle the selectAllReports flag model . se…" at bounding box center [277, 147] width 535 height 220
drag, startPoint x: 90, startPoint y: 56, endPoint x: 77, endPoint y: 55, distance: 12.8
click at [77, 55] on div "// Toggle the selectAllReports flag model . selectAllReports = false ; // Set i…" at bounding box center [284, 152] width 519 height 230
drag, startPoint x: 240, startPoint y: 53, endPoint x: 8, endPoint y: 56, distance: 232.4
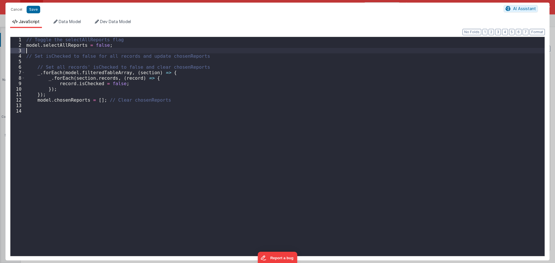
click at [8, 56] on div "Format 7 6 5 4 3 2 1 No Folds 1 2 3 4 5 6 7 8 9 10 11 12 13 14 // Toggle the se…" at bounding box center [277, 144] width 544 height 233
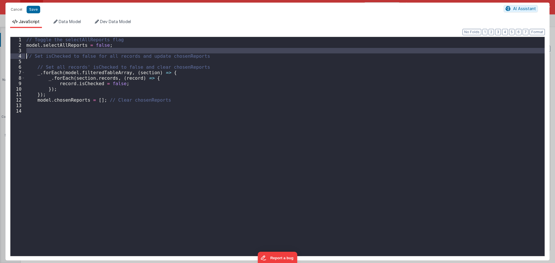
click at [23, 56] on div "4" at bounding box center [17, 55] width 15 height 5
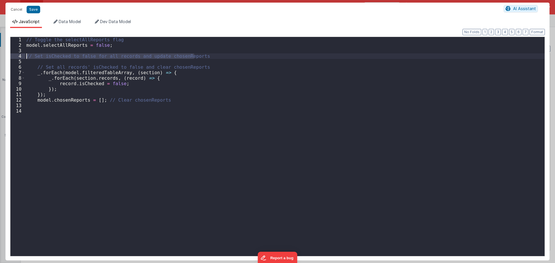
drag, startPoint x: 237, startPoint y: 58, endPoint x: 17, endPoint y: 54, distance: 220.3
click at [17, 54] on div "1 2 3 4 5 6 7 8 9 10 11 12 13 14 // Toggle the selectAllReports flag model . se…" at bounding box center [277, 147] width 535 height 220
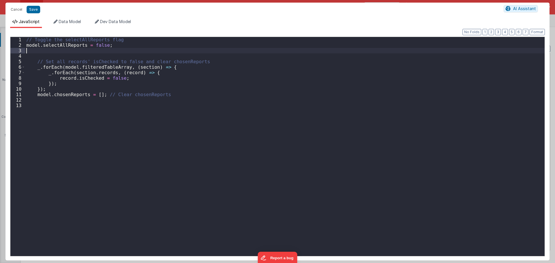
click at [34, 63] on div "// Toggle the selectAllReports flag model . selectAllReports = false ; // Set a…" at bounding box center [284, 152] width 519 height 230
click at [34, 68] on div "// Toggle the selectAllReports flag model . selectAllReports = false ; // Set a…" at bounding box center [284, 152] width 519 height 230
click at [27, 62] on div "// Toggle the selectAllReports flag model . selectAllReports = false ; // Set a…" at bounding box center [284, 152] width 519 height 230
click at [28, 67] on div "// Toggle the selectAllReports flag model . selectAllReports = false ; // Set a…" at bounding box center [284, 152] width 519 height 230
click at [44, 73] on div "// Toggle the selectAllReports flag model . selectAllReports = false ; // Set a…" at bounding box center [284, 152] width 519 height 230
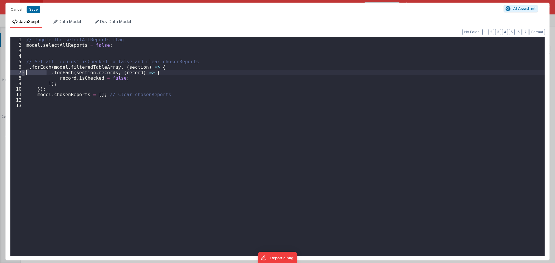
drag, startPoint x: 47, startPoint y: 72, endPoint x: 24, endPoint y: 72, distance: 22.8
click at [24, 72] on div "1 2 3 4 5 6 7 8 9 10 11 12 13 // Toggle the selectAllReports flag model . selec…" at bounding box center [277, 147] width 535 height 220
drag, startPoint x: 57, startPoint y: 77, endPoint x: 35, endPoint y: 77, distance: 21.4
click at [35, 77] on div "// Toggle the selectAllReports flag model . selectAllReports = false ; // Set a…" at bounding box center [284, 152] width 519 height 230
click at [45, 83] on div "// Toggle the selectAllReports flag model . selectAllReports = false ; // Set a…" at bounding box center [284, 152] width 519 height 230
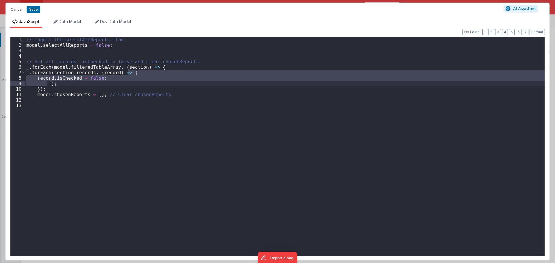
drag, startPoint x: 46, startPoint y: 83, endPoint x: 32, endPoint y: 83, distance: 13.6
click at [32, 83] on div "// Toggle the selectAllReports flag model . selectAllReports = false ; // Set a…" at bounding box center [284, 152] width 519 height 230
click at [37, 84] on div "// Toggle the selectAllReports flag model . selectAllReports = false ; // Set a…" at bounding box center [284, 146] width 519 height 219
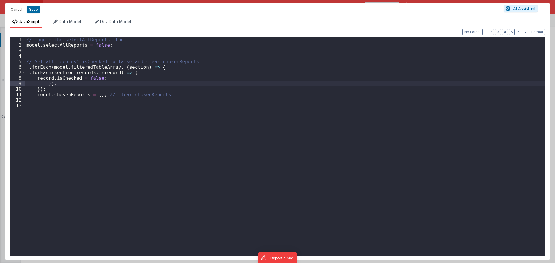
click at [27, 73] on div "// Toggle the selectAllReports flag model . selectAllReports = false ; // Set a…" at bounding box center [284, 152] width 519 height 230
click at [36, 78] on div "// Toggle the selectAllReports flag model . selectAllReports = false ; // Set a…" at bounding box center [284, 152] width 519 height 230
click at [42, 84] on div "// Toggle the selectAllReports flag model . selectAllReports = false ; // Set a…" at bounding box center [284, 152] width 519 height 230
drag, startPoint x: 46, startPoint y: 84, endPoint x: 34, endPoint y: 83, distance: 11.9
click at [34, 83] on div "// Toggle the selectAllReports flag model . selectAllReports = false ; // Set a…" at bounding box center [284, 152] width 519 height 230
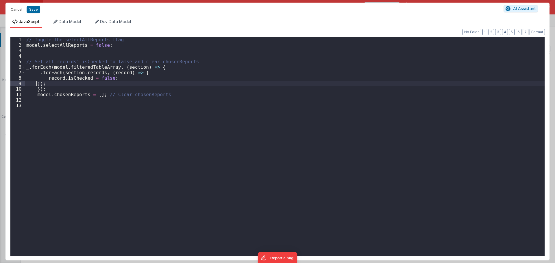
click at [34, 89] on div "// Toggle the selectAllReports flag model . selectAllReports = false ; // Set a…" at bounding box center [284, 152] width 519 height 230
click at [34, 84] on div "// Toggle the selectAllReports flag model . selectAllReports = false ; // Set a…" at bounding box center [284, 152] width 519 height 230
click at [38, 90] on div "// Toggle the selectAllReports flag model . selectAllReports = false ; // Set a…" at bounding box center [284, 152] width 519 height 230
click at [36, 93] on div "// Toggle the selectAllReports flag model . selectAllReports = false ; // Set a…" at bounding box center [284, 152] width 519 height 230
click at [38, 9] on button "Save" at bounding box center [34, 10] width 14 height 8
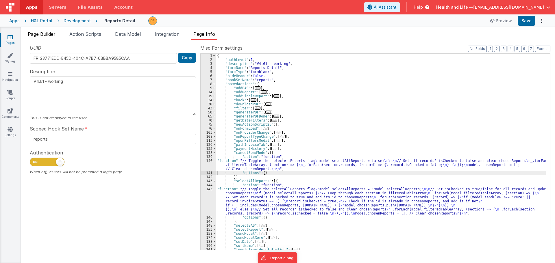
click at [45, 34] on span "Page Builder" at bounding box center [42, 34] width 28 height 6
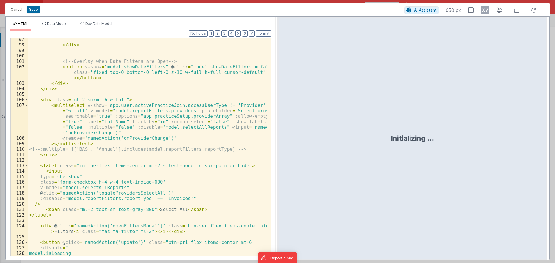
scroll to position [1062, 0]
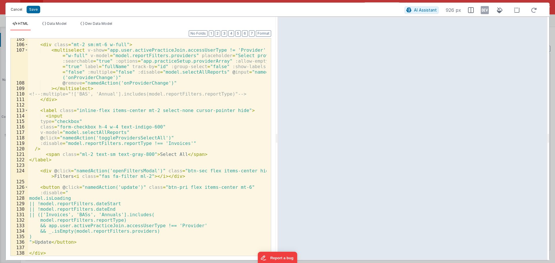
click at [20, 10] on button "Cancel" at bounding box center [16, 9] width 17 height 8
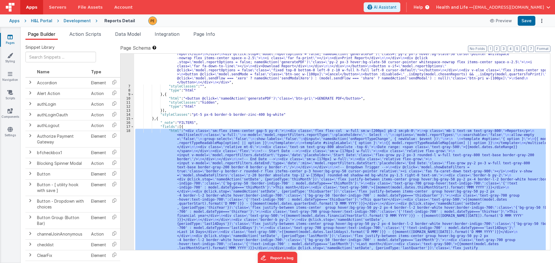
scroll to position [10, 0]
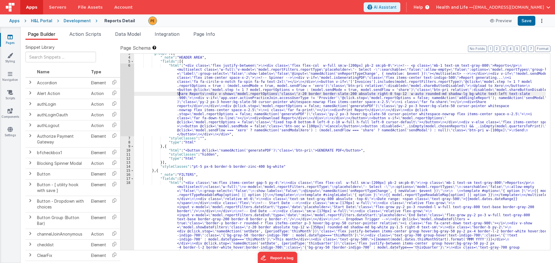
click at [130, 97] on div "6" at bounding box center [128, 100] width 14 height 73
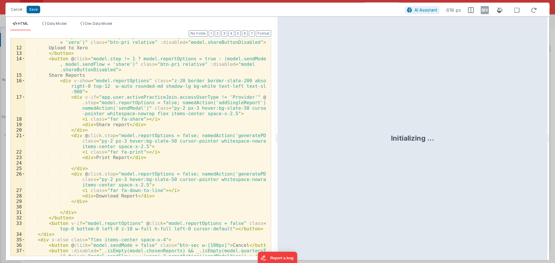
scroll to position [123, 0]
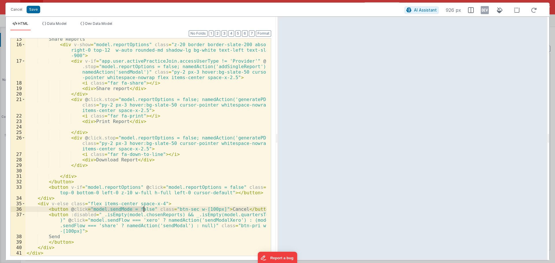
drag, startPoint x: 88, startPoint y: 209, endPoint x: 144, endPoint y: 208, distance: 55.5
click at [144, 208] on div "Share Reports < div v-show = "model.reportOptions" class = "z-20 border border-…" at bounding box center [145, 150] width 241 height 229
click at [11, 8] on button "Cancel" at bounding box center [16, 9] width 17 height 8
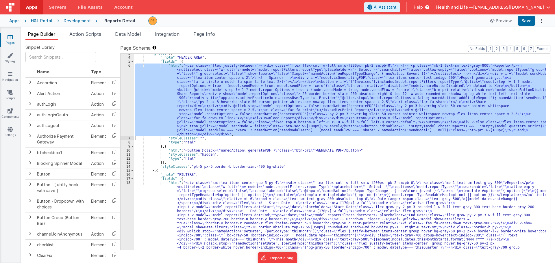
click at [262, 123] on div ""groups" : [{ "_note" : "HEADER AREA" , "fields" : [{ "html" : "<div class= \" …" at bounding box center [340, 152] width 412 height 197
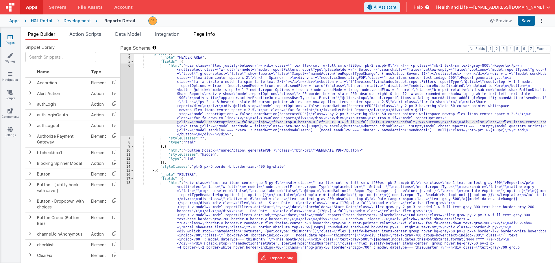
click at [208, 37] on li "Page Info" at bounding box center [204, 35] width 26 height 9
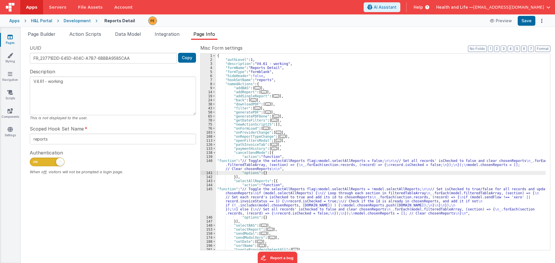
click at [260, 167] on div "{ "authLevel" : 1 , "description" : "V4.61 - working" , "formName" : "Reports D…" at bounding box center [381, 156] width 330 height 205
click at [209, 163] on div "140" at bounding box center [208, 165] width 15 height 12
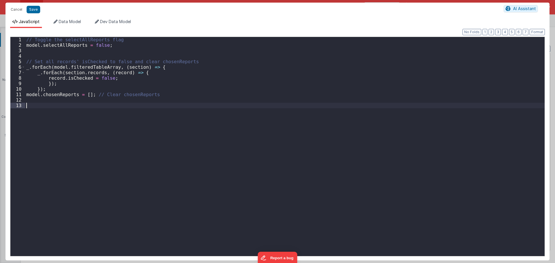
click at [209, 163] on div "// Toggle the selectAllReports flag model . selectAllReports = false ; // Set a…" at bounding box center [284, 152] width 519 height 230
click at [27, 40] on div "// Toggle the selectAllReports flag model . selectAllReports = false ; // Set a…" at bounding box center [284, 152] width 519 height 230
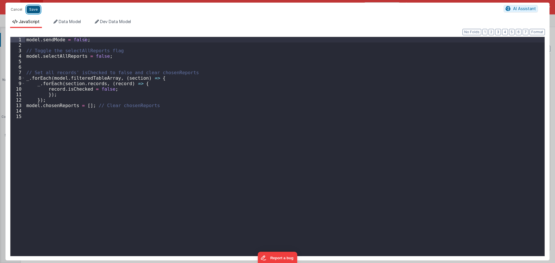
click at [29, 9] on button "Save" at bounding box center [34, 10] width 14 height 8
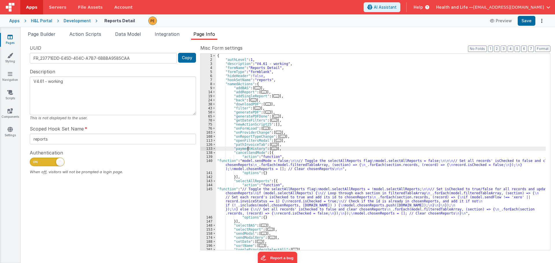
click at [247, 150] on div "{ "authLevel" : 1 , "description" : "V4.61 - working" , "formName" : "Reports D…" at bounding box center [381, 156] width 330 height 205
click at [247, 153] on div "{ "authLevel" : 1 , "description" : "V4.61 - working" , "formName" : "Reports D…" at bounding box center [381, 156] width 330 height 205
click at [253, 176] on div "{ "authLevel" : 1 , "description" : "V4.61 - working" , "formName" : "Reports D…" at bounding box center [381, 156] width 330 height 205
click at [48, 32] on span "Page Builder" at bounding box center [42, 34] width 28 height 6
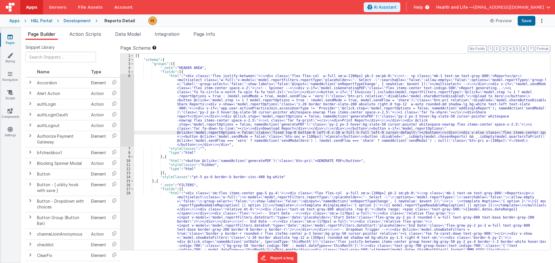
scroll to position [0, 0]
click at [127, 118] on div "6" at bounding box center [128, 110] width 14 height 73
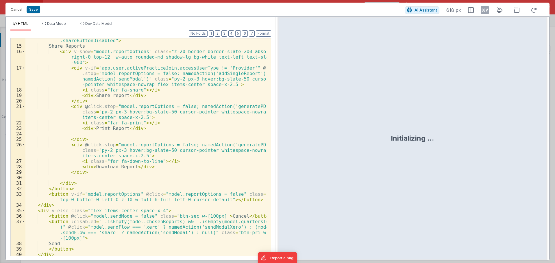
scroll to position [123, 0]
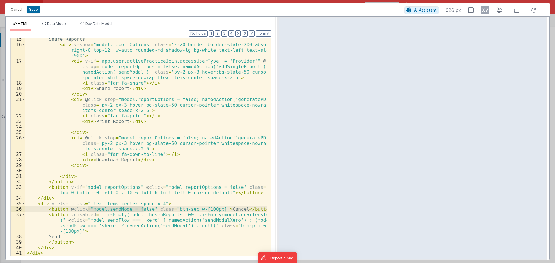
drag, startPoint x: 88, startPoint y: 210, endPoint x: 144, endPoint y: 211, distance: 56.4
click at [144, 211] on div "Share Reports < div v-show = "model.reportOptions" class = "z-20 border border-…" at bounding box center [145, 150] width 241 height 229
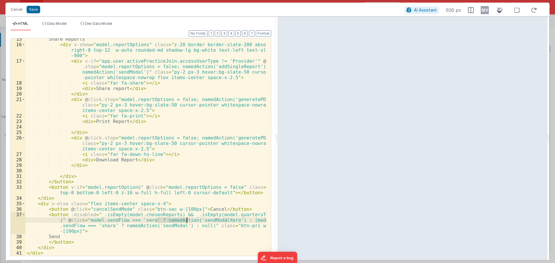
drag, startPoint x: 156, startPoint y: 219, endPoint x: 187, endPoint y: 221, distance: 31.2
click at [187, 221] on div "Share Reports < div v-show = "model.reportOptions" class = "z-20 border border-…" at bounding box center [145, 150] width 241 height 229
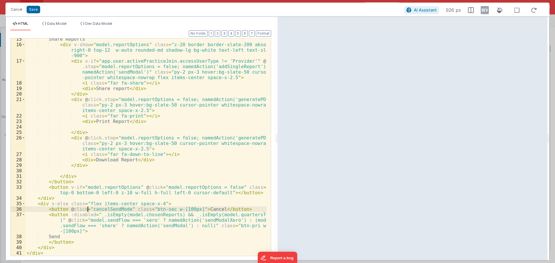
click at [88, 210] on div "Share Reports < div v-show = "model.reportOptions" class = "z-20 border border-…" at bounding box center [145, 150] width 241 height 229
paste textarea
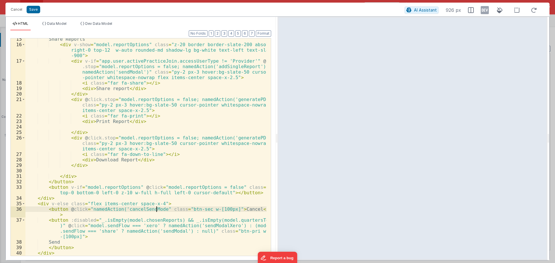
click at [157, 209] on div "Share Reports < div v-show = "model.reportOptions" class = "z-20 border border-…" at bounding box center [145, 150] width 241 height 229
click at [31, 10] on button "Save" at bounding box center [34, 10] width 14 height 8
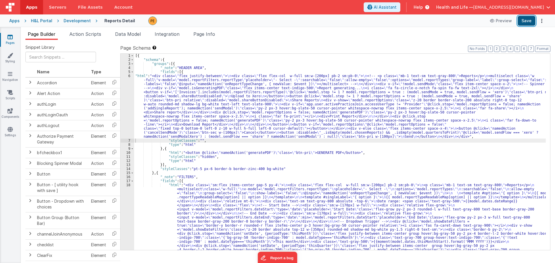
click at [531, 21] on button "Save" at bounding box center [527, 21] width 18 height 10
